Goal: Find specific page/section: Find specific page/section

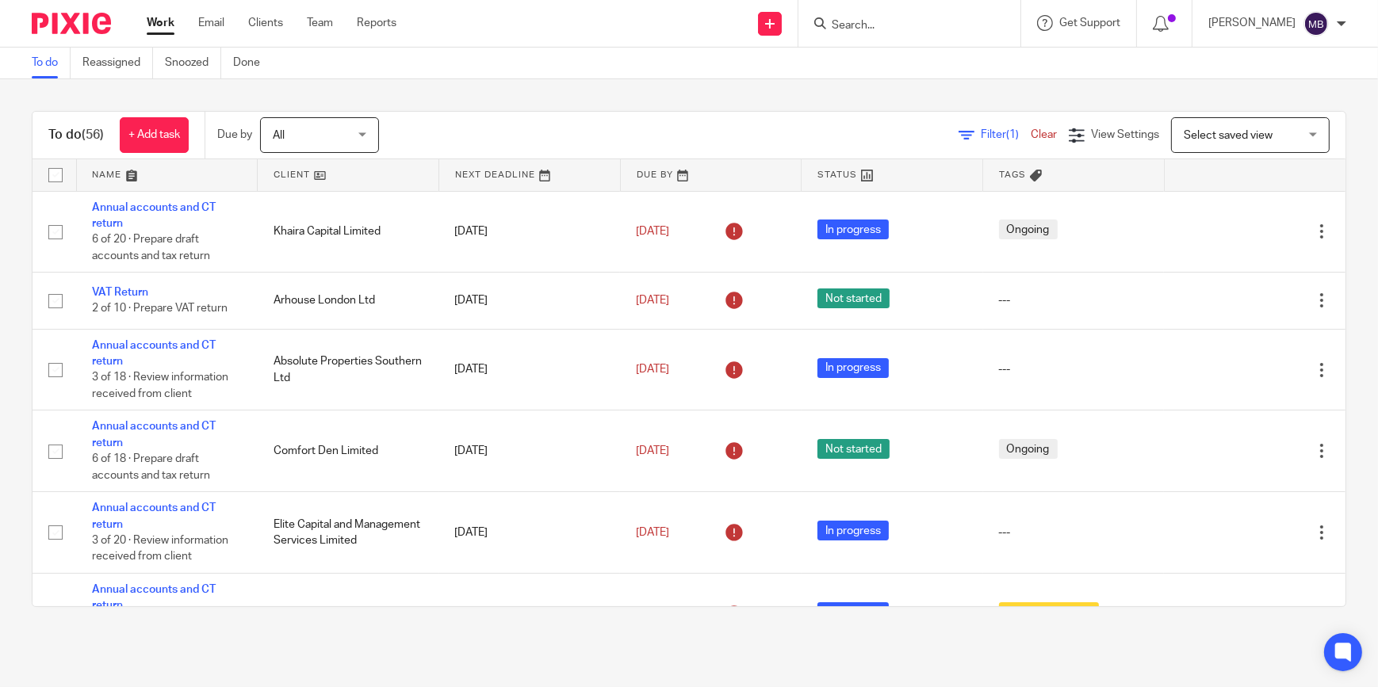
click at [908, 29] on input "Search" at bounding box center [901, 26] width 143 height 14
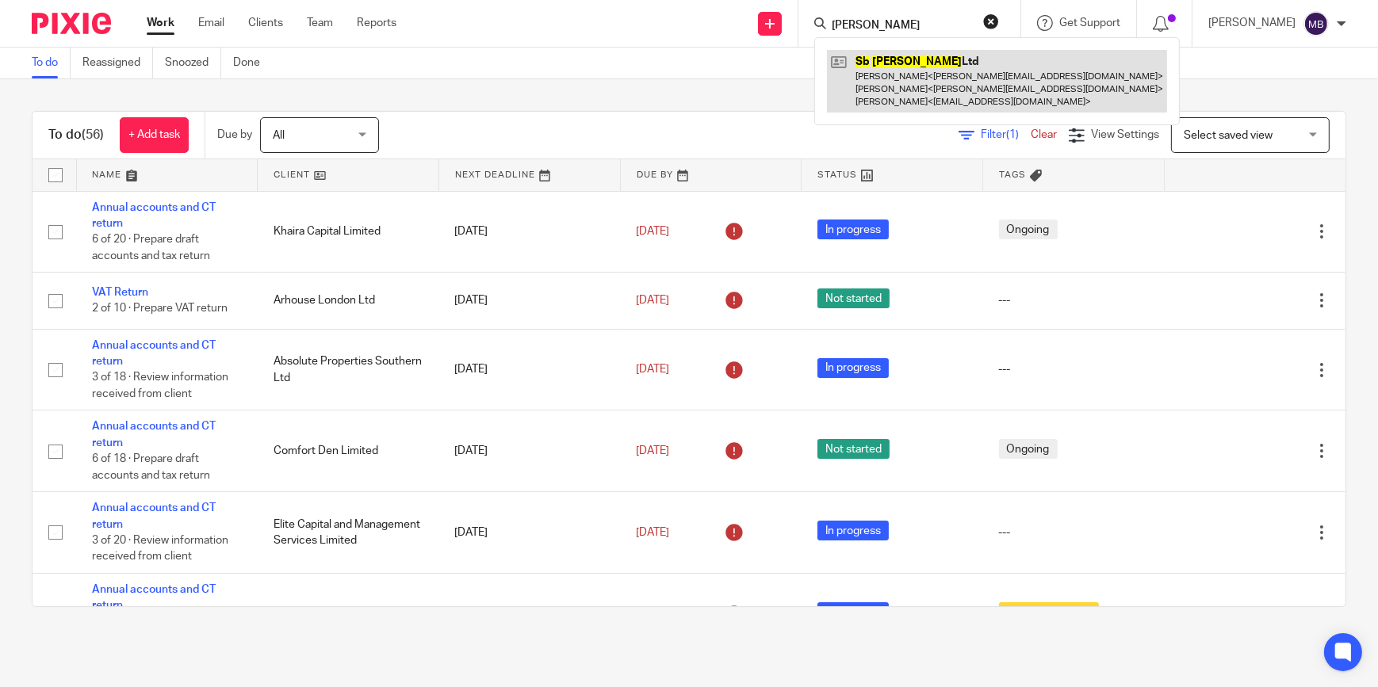
type input "[PERSON_NAME]"
click at [944, 67] on link at bounding box center [997, 81] width 340 height 63
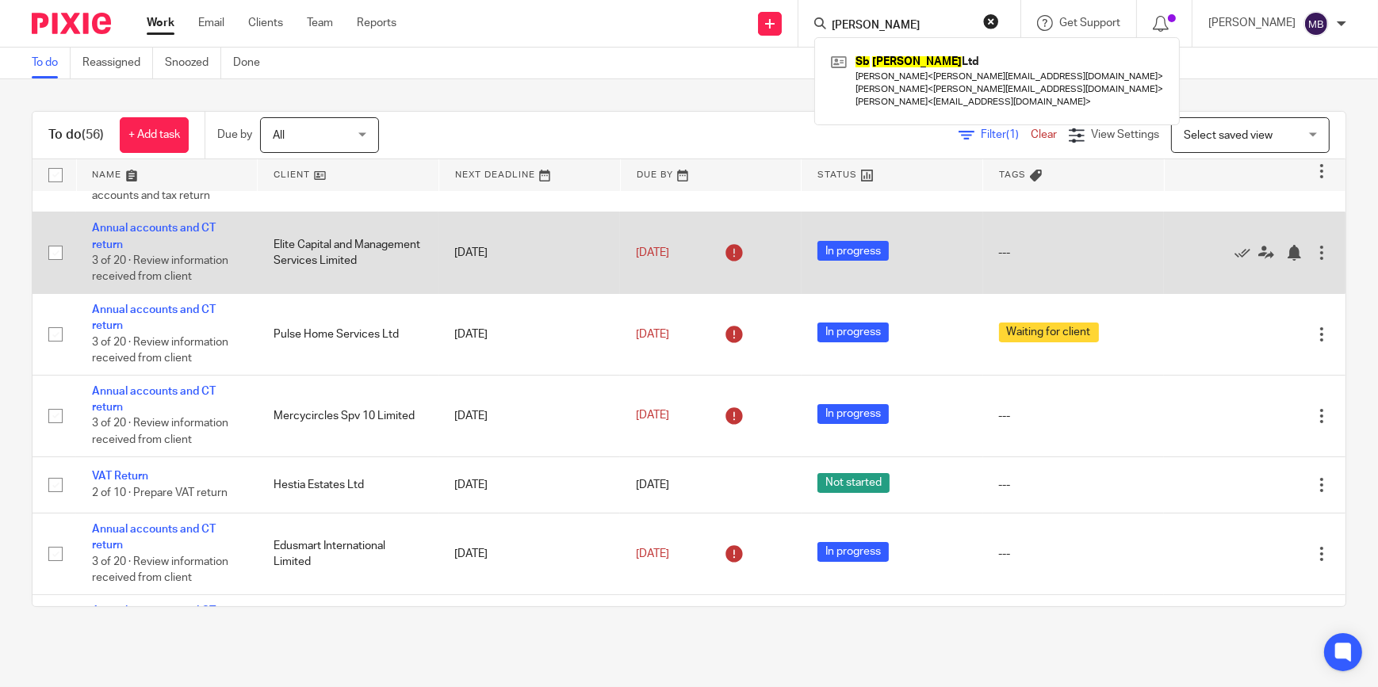
scroll to position [360, 0]
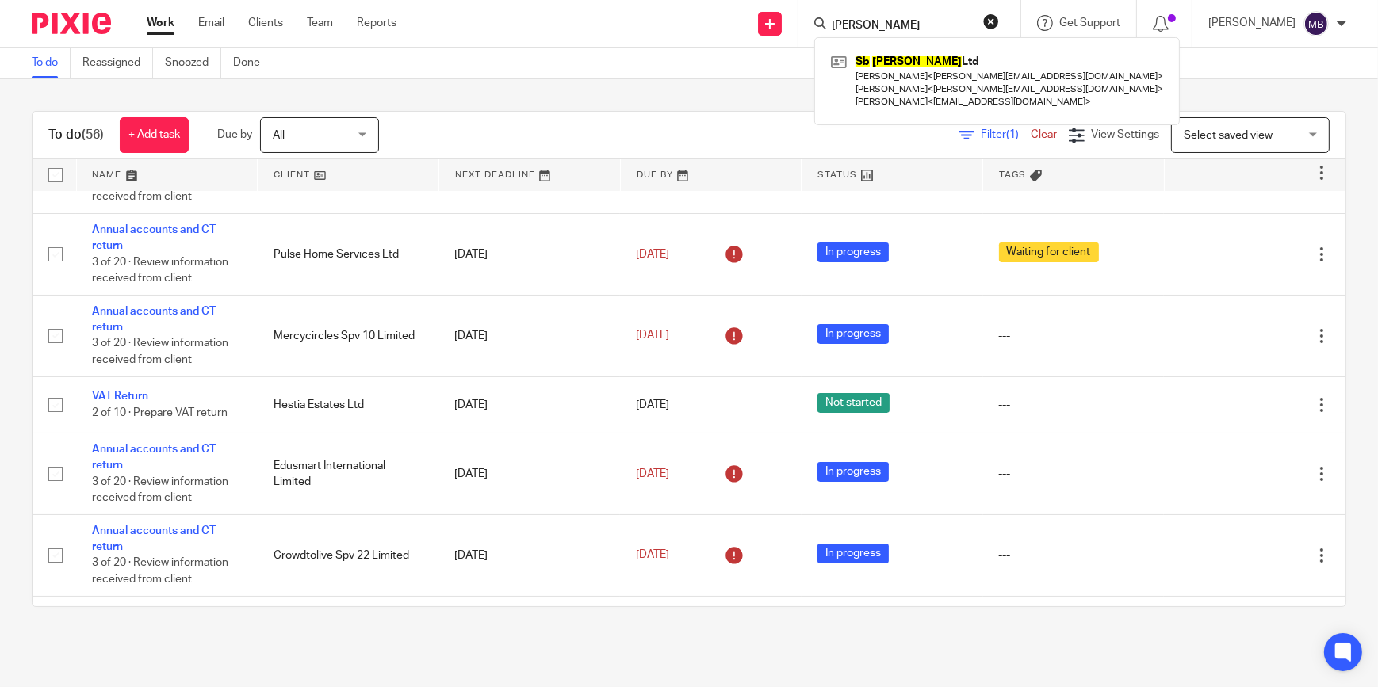
click at [997, 20] on button "reset" at bounding box center [991, 21] width 16 height 16
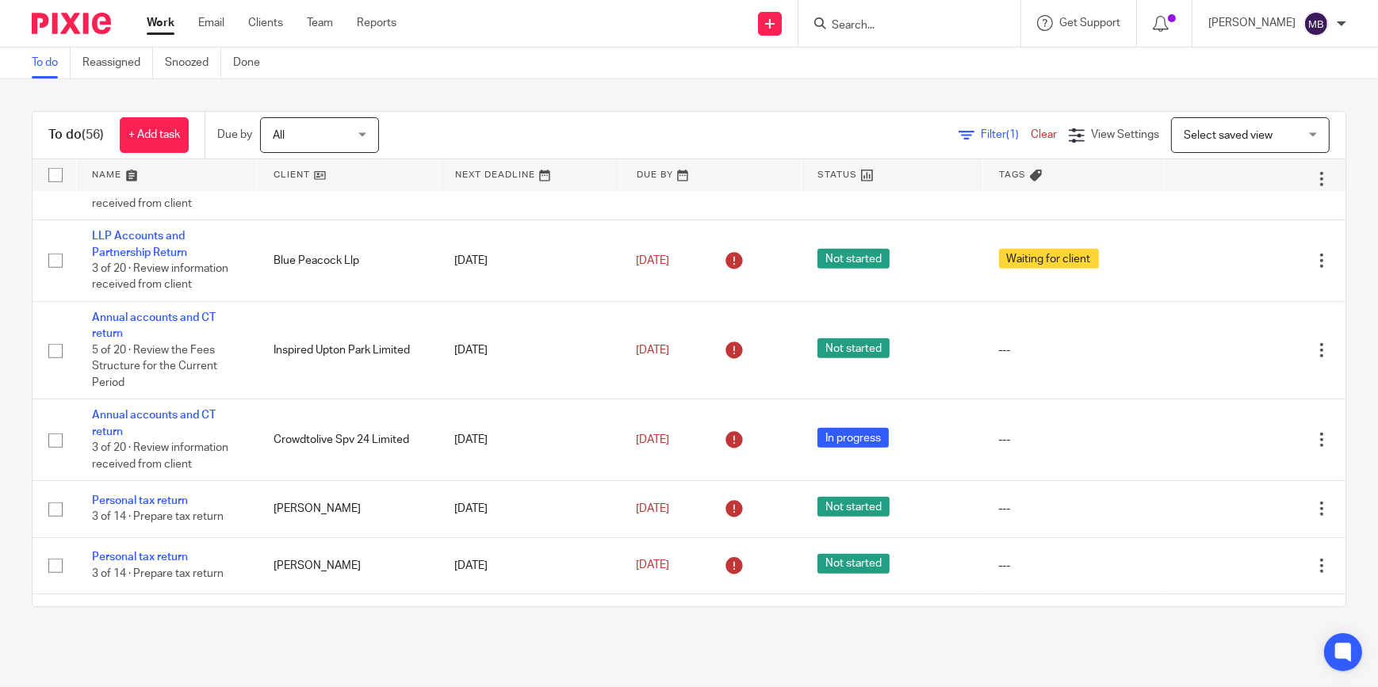
scroll to position [793, 0]
